Goal: Information Seeking & Learning: Learn about a topic

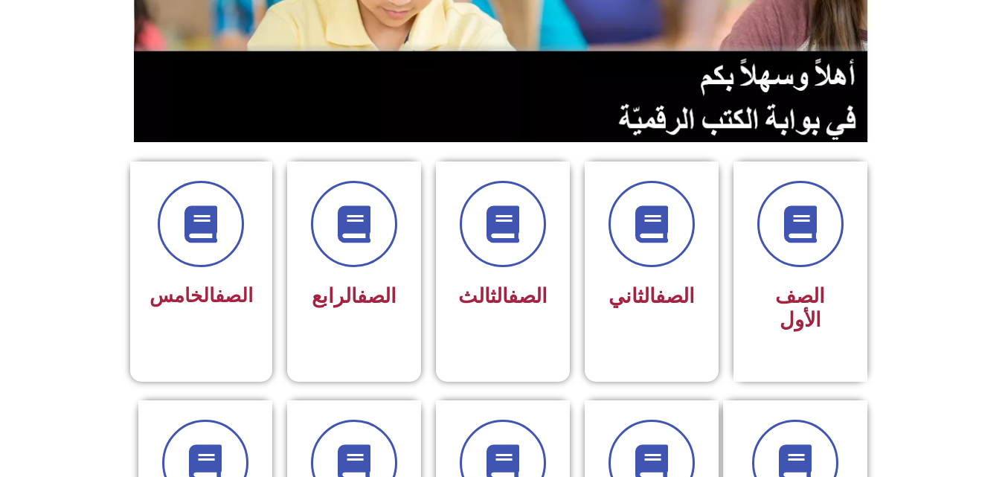
scroll to position [268, 0]
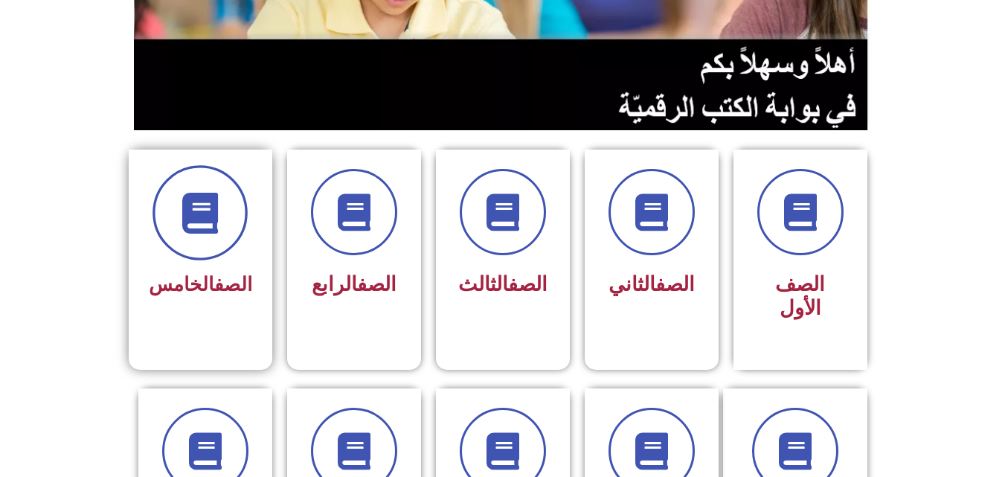
click at [236, 219] on span at bounding box center [199, 212] width 95 height 95
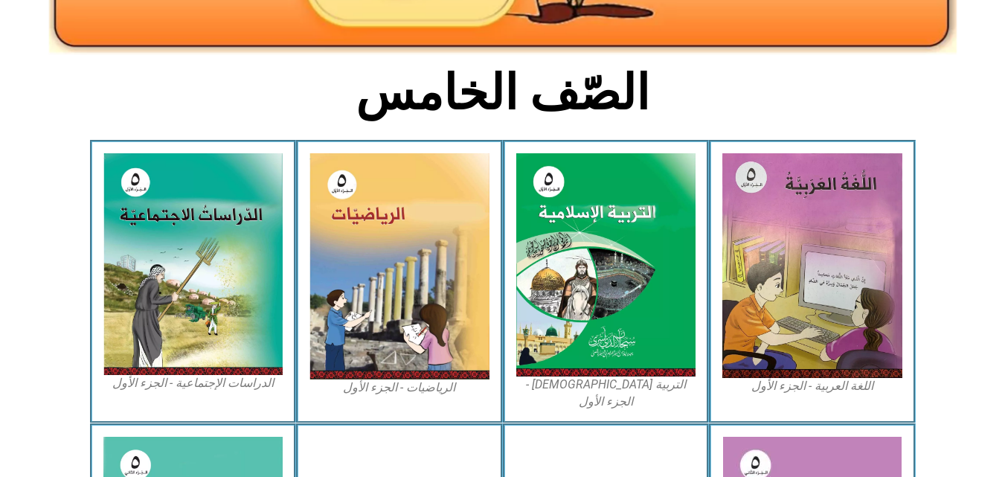
scroll to position [327, 0]
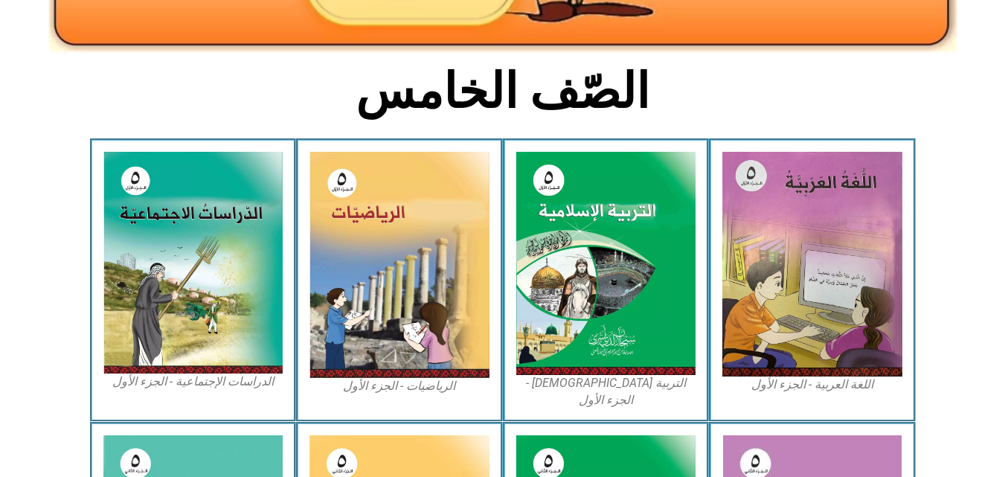
click at [236, 219] on img at bounding box center [193, 263] width 180 height 222
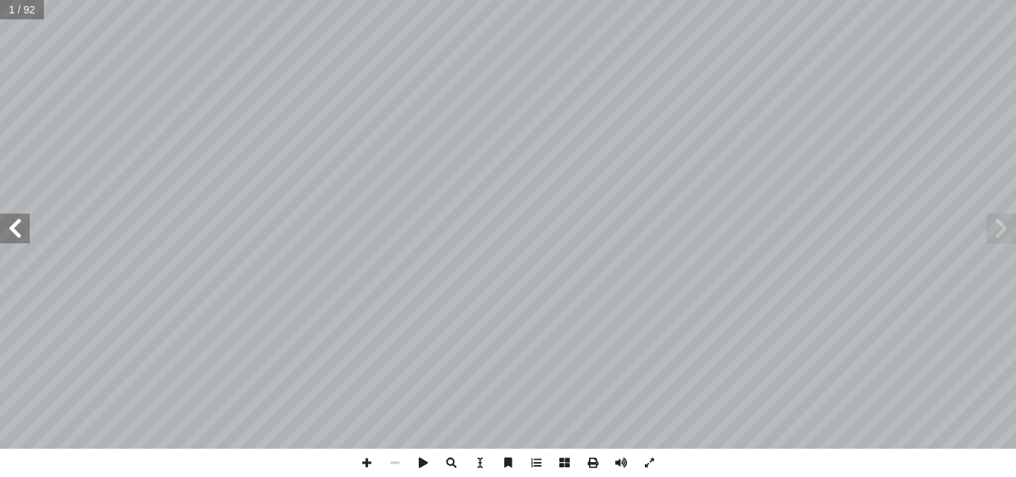
click at [8, 228] on span at bounding box center [15, 228] width 30 height 30
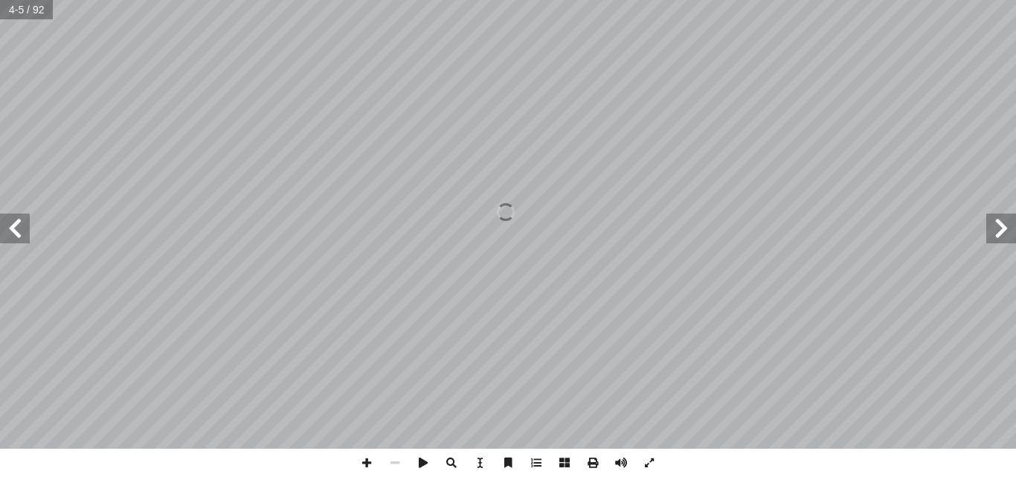
click at [8, 228] on span at bounding box center [15, 228] width 30 height 30
click at [19, 16] on input "text" at bounding box center [26, 9] width 53 height 19
type input "*"
click at [16, 233] on span at bounding box center [15, 228] width 30 height 30
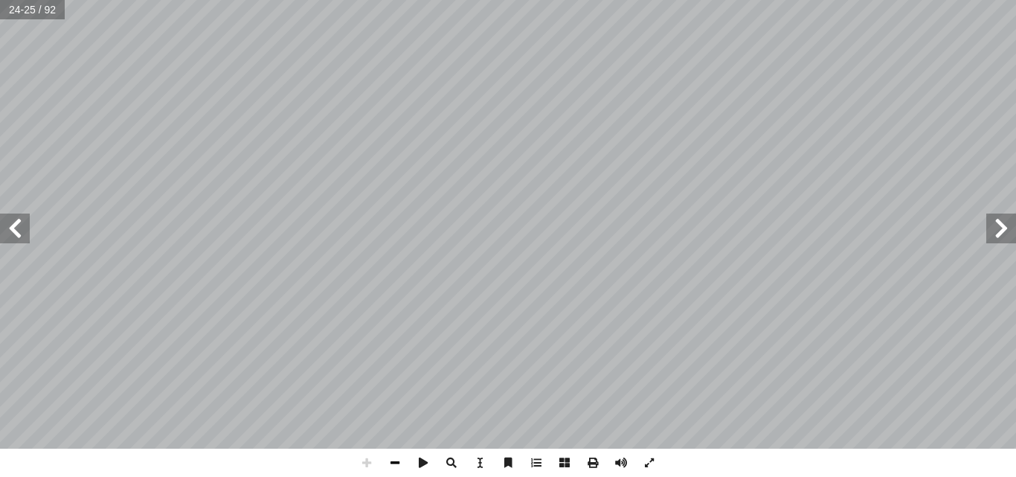
click at [393, 463] on span at bounding box center [395, 462] width 28 height 28
click at [298, 135] on html "الصفحة الرئيسية الصف الأول الصف الثاني الصف الثالث الصف الرابع الصف الخامس الصف…" at bounding box center [508, 67] width 1016 height 135
click at [324, 135] on html "الصفحة الرئيسية الصف الأول الصف الثاني الصف الثالث الصف الرابع الصف الخامس الصف…" at bounding box center [508, 67] width 1016 height 135
